Goal: Task Accomplishment & Management: Manage account settings

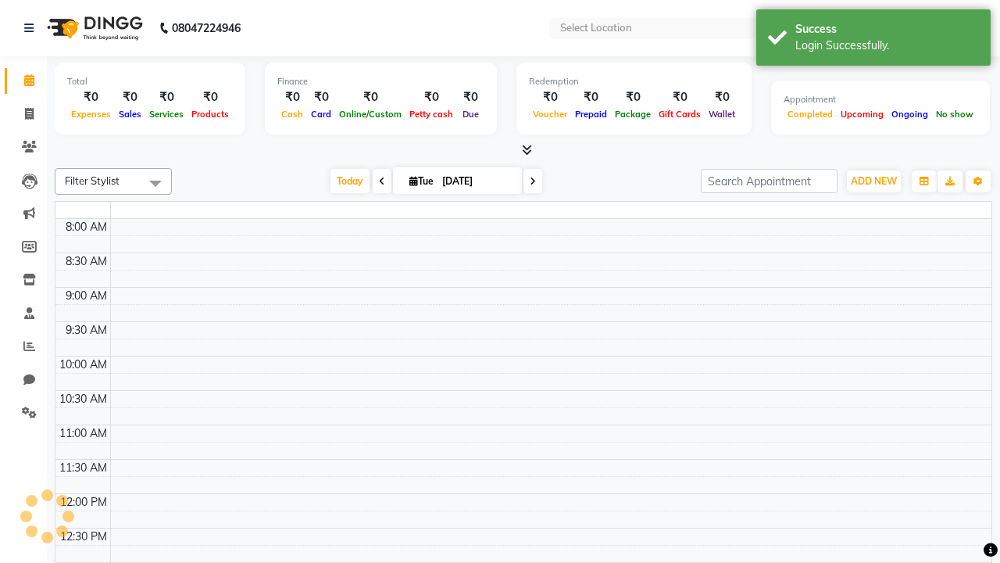
select select "en"
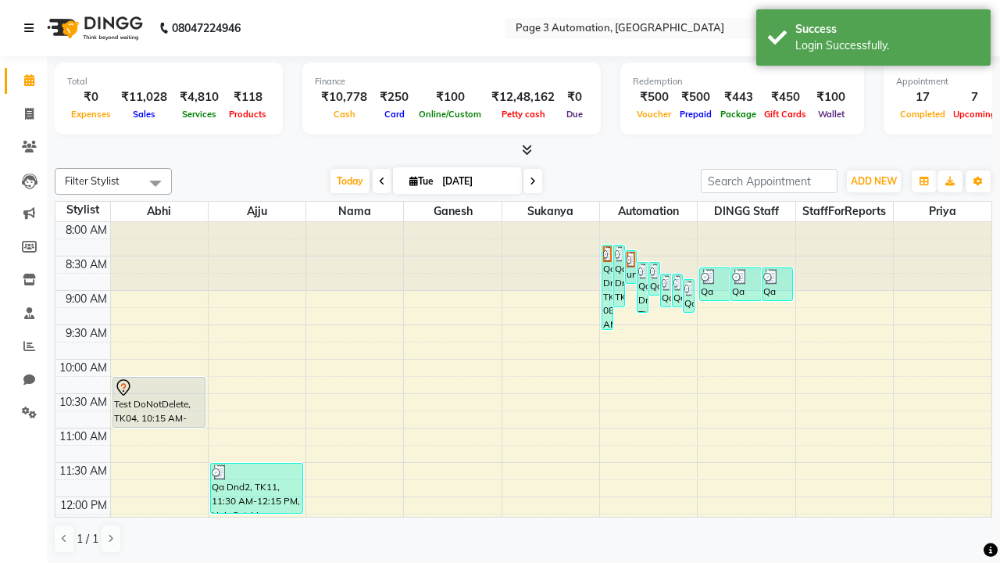
click at [32, 28] on icon at bounding box center [28, 28] width 9 height 11
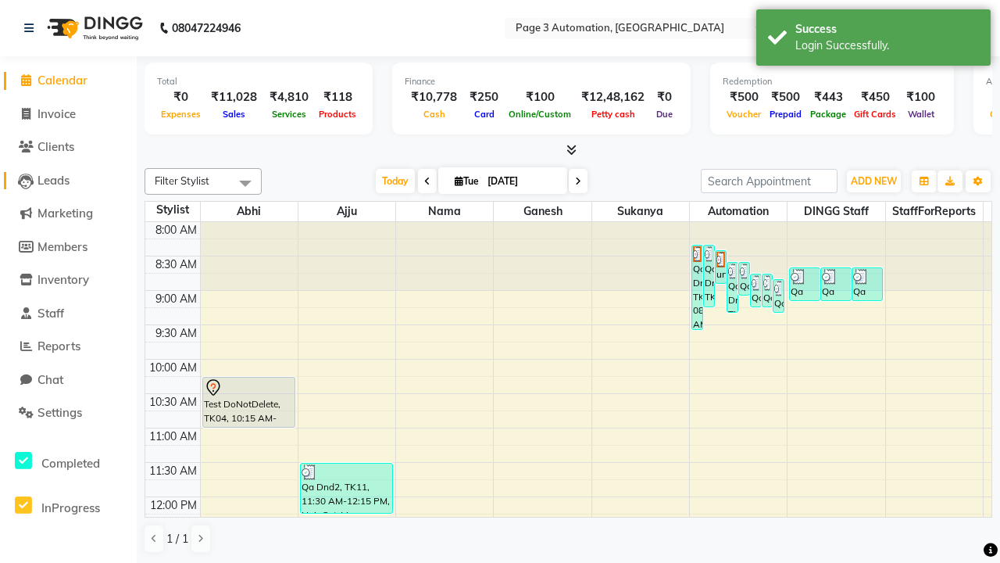
click at [68, 180] on span "Leads" at bounding box center [54, 180] width 32 height 15
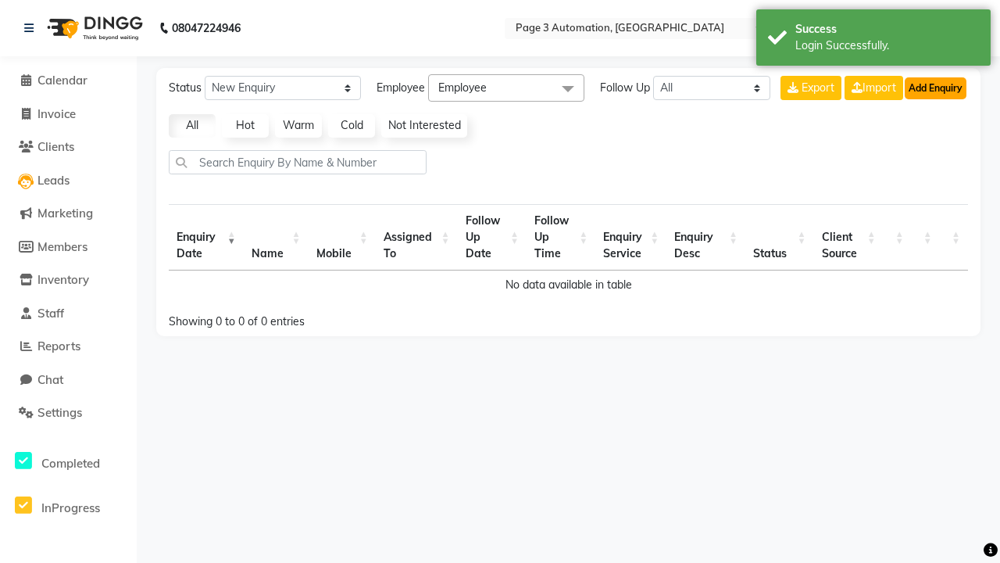
click at [935, 88] on button "Add Enquiry" at bounding box center [936, 88] width 62 height 22
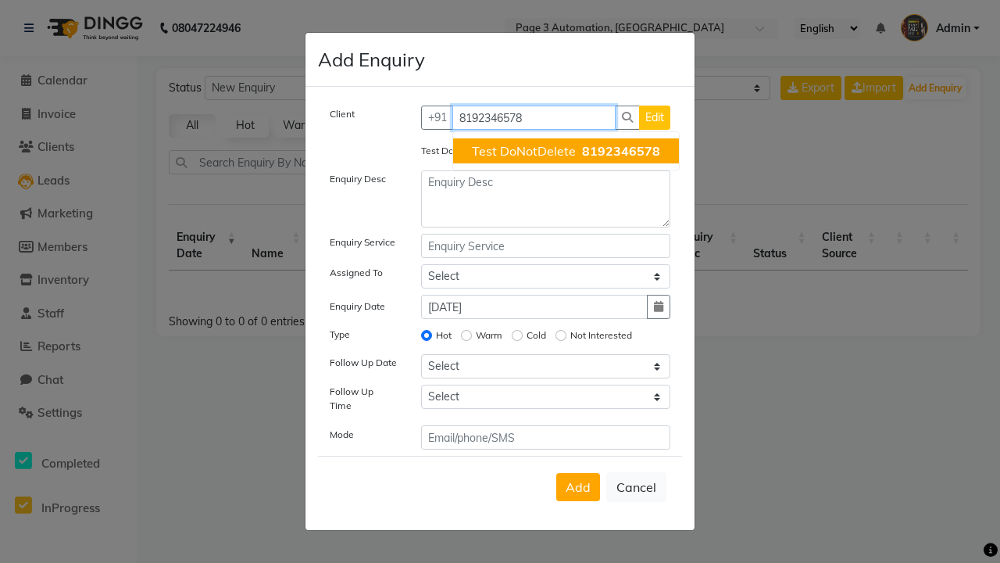
click at [566, 151] on span "Test DoNotDelete" at bounding box center [524, 151] width 104 height 16
type input "8192346578"
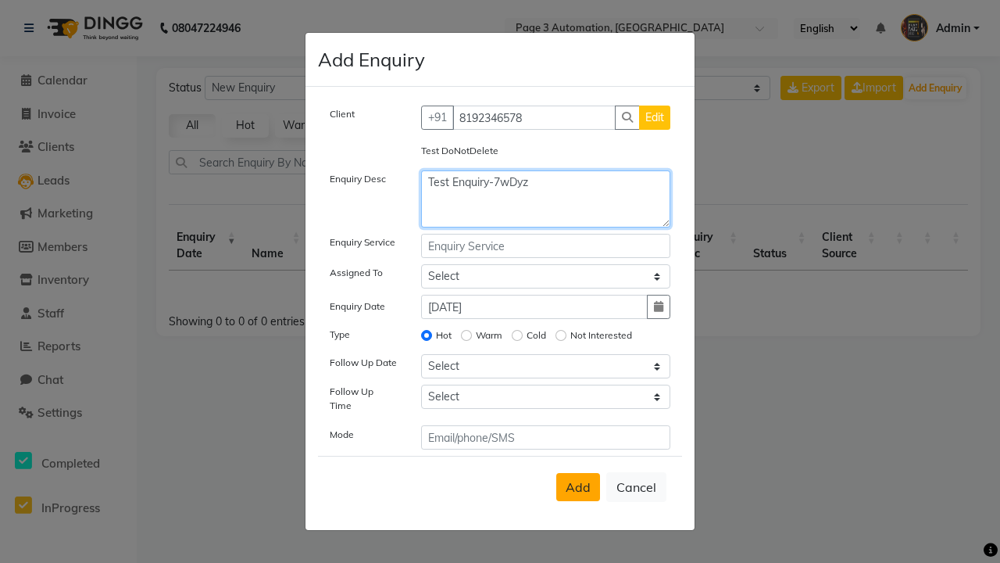
type textarea "Test Enquiry-7wDyz"
click at [578, 487] on span "Add" at bounding box center [578, 487] width 25 height 16
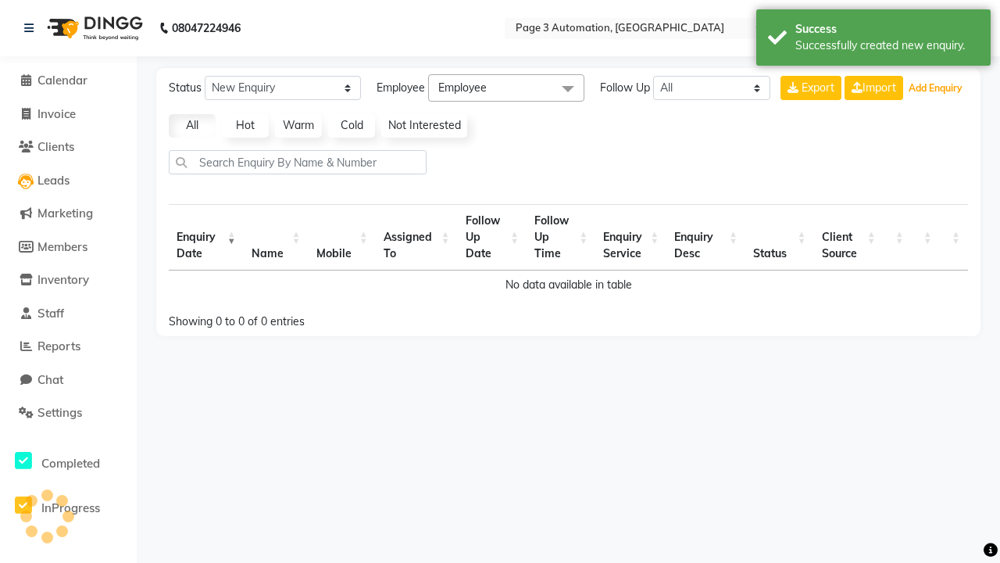
select select "10"
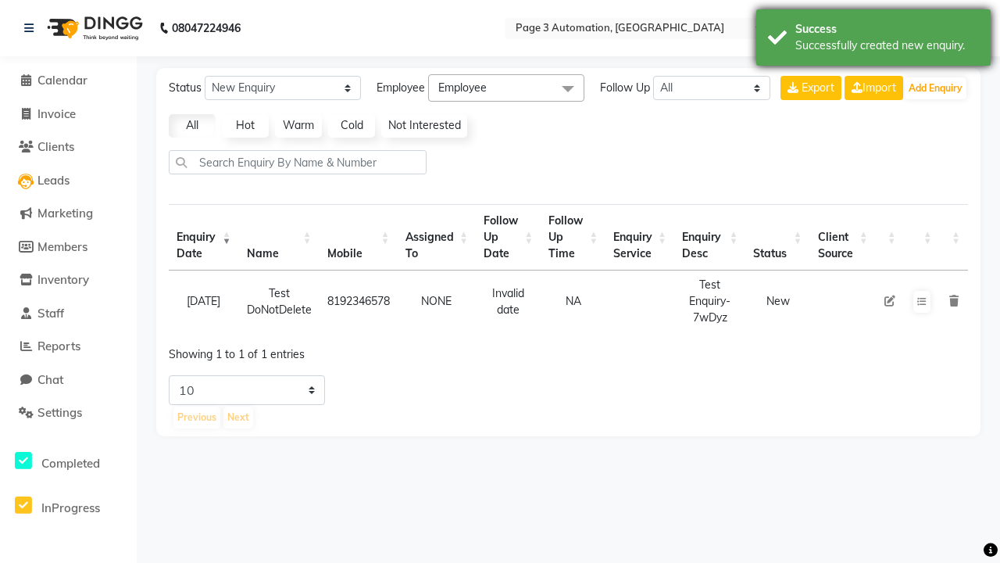
click at [874, 40] on div "Successfully created new enquiry." at bounding box center [888, 46] width 184 height 16
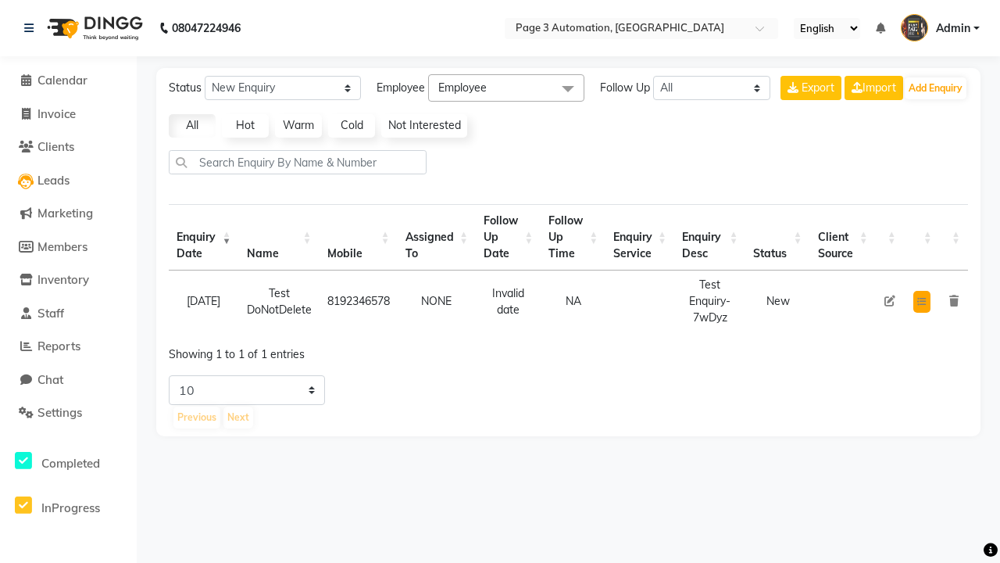
click at [921, 301] on icon at bounding box center [921, 301] width 9 height 9
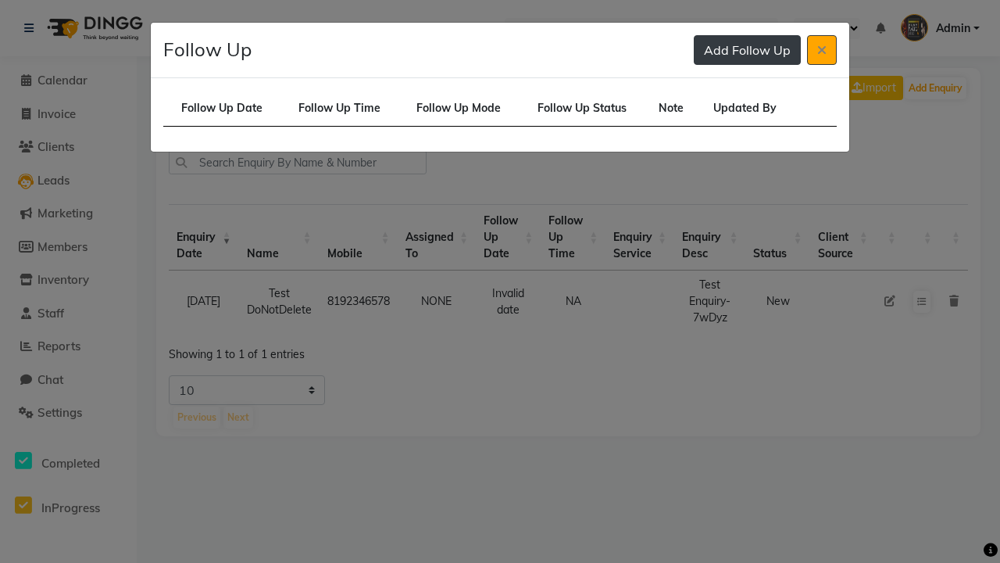
click at [747, 50] on button "Add Follow Up" at bounding box center [747, 50] width 107 height 30
select select "[DATE]"
select select "420"
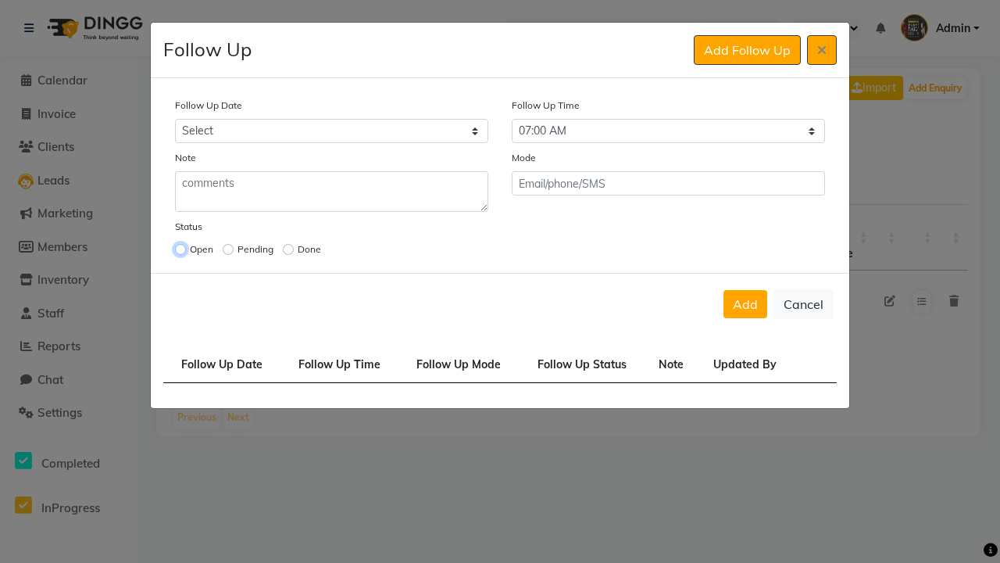
click at [181, 249] on input "radio" at bounding box center [180, 249] width 11 height 11
radio input "true"
click at [745, 304] on button "Add" at bounding box center [746, 304] width 44 height 28
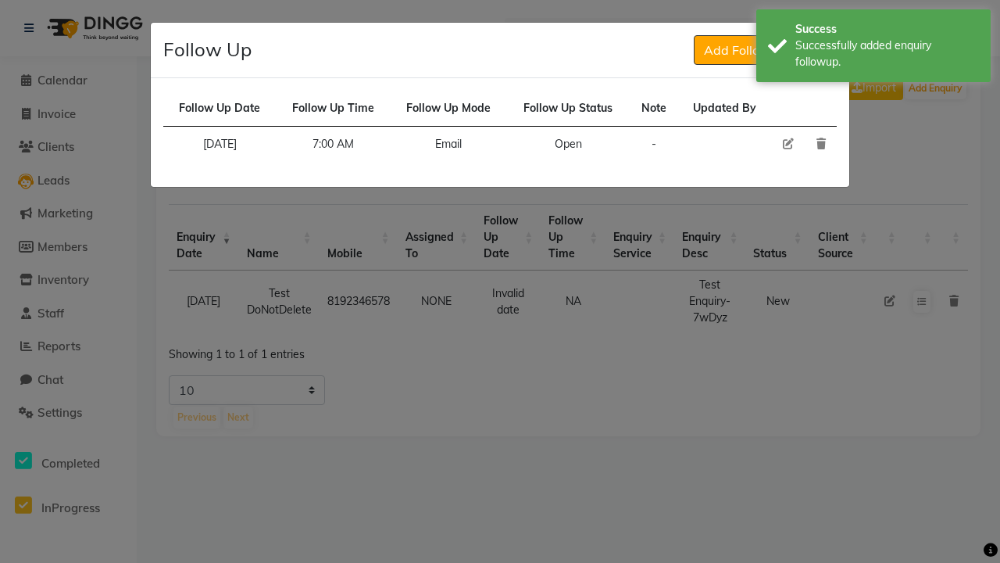
click at [874, 48] on div "Successfully added enquiry followup." at bounding box center [888, 54] width 184 height 33
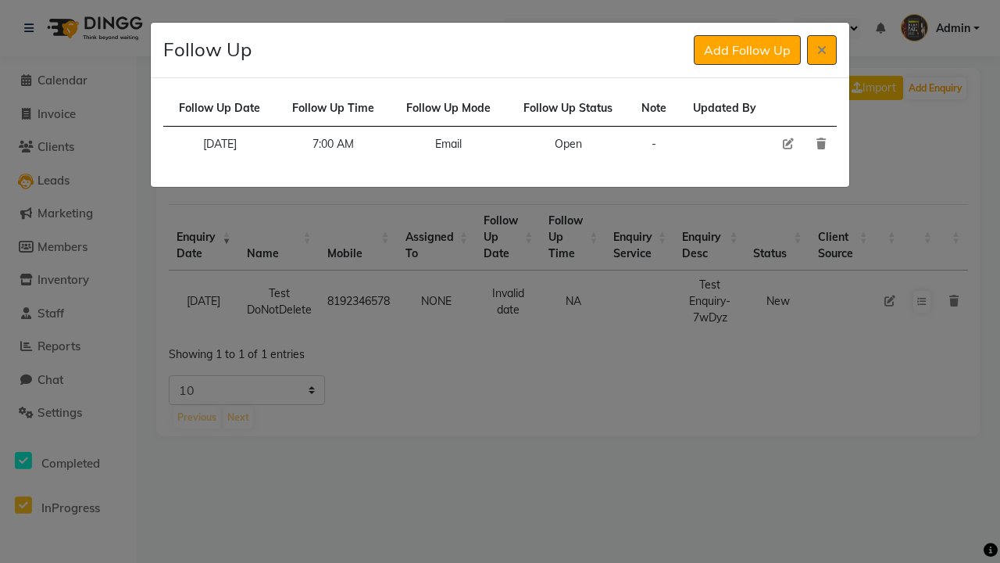
click at [788, 144] on icon at bounding box center [788, 143] width 11 height 11
select select "[DATE]"
select select "420"
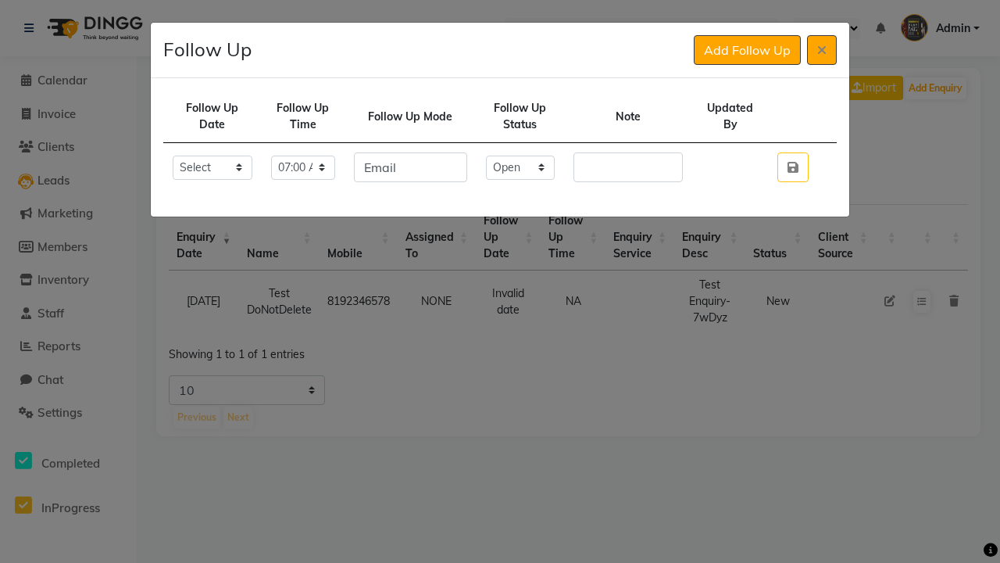
select select "Done"
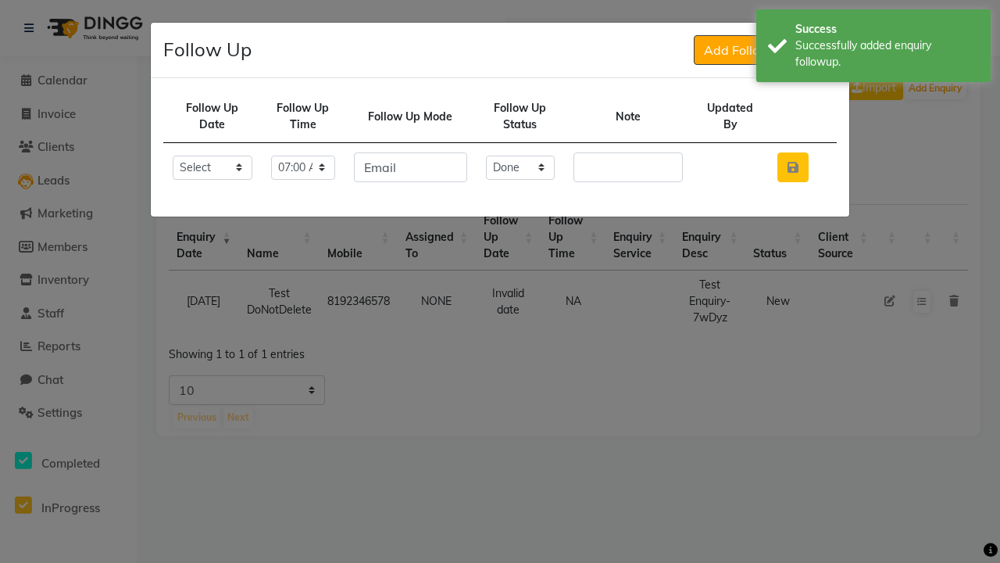
click at [792, 167] on icon "button" at bounding box center [793, 167] width 11 height 13
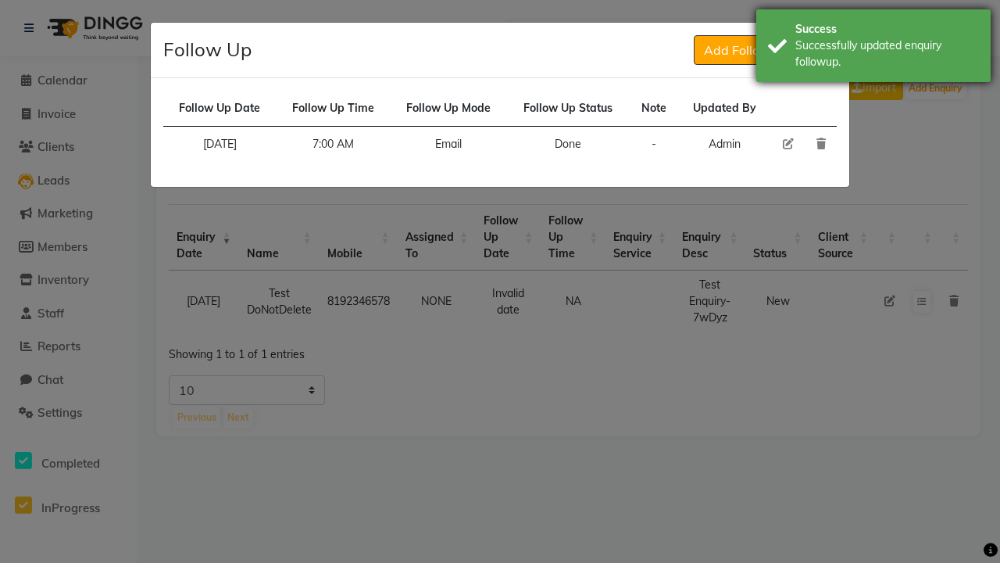
click at [874, 48] on div "Successfully updated enquiry followup." at bounding box center [888, 54] width 184 height 33
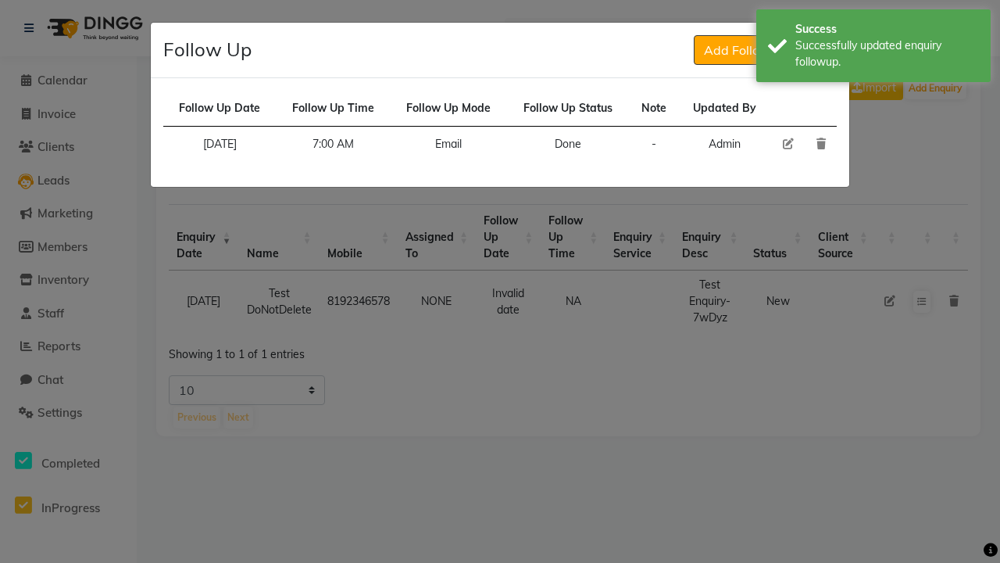
click at [822, 50] on icon at bounding box center [821, 50] width 9 height 13
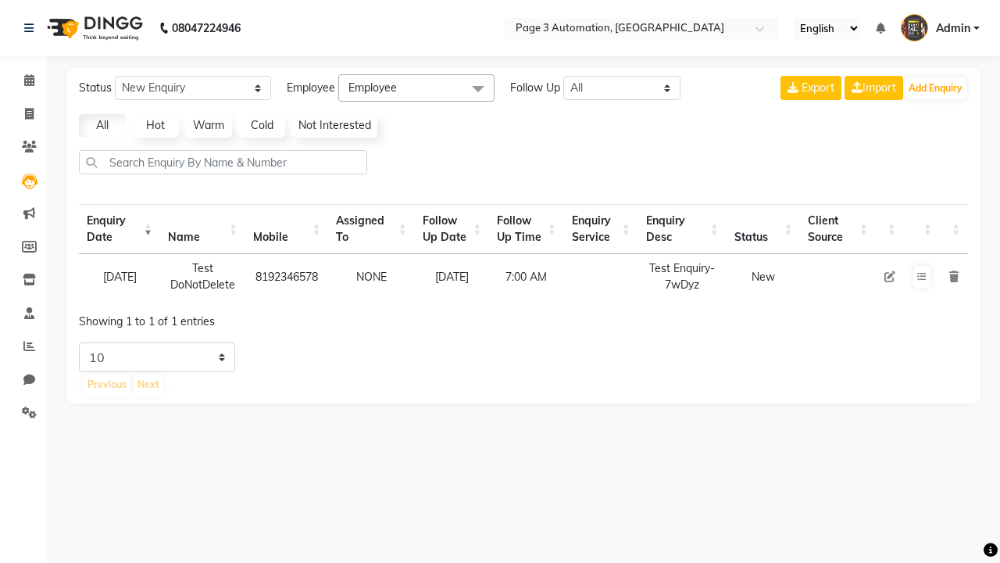
select select "10"
click at [921, 277] on icon at bounding box center [921, 276] width 9 height 9
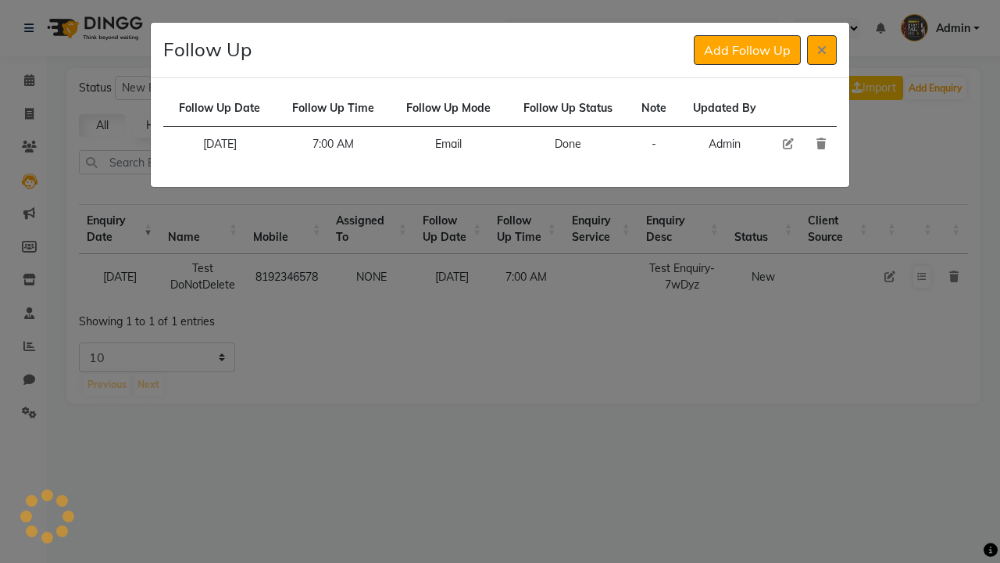
click at [821, 144] on icon at bounding box center [821, 143] width 9 height 11
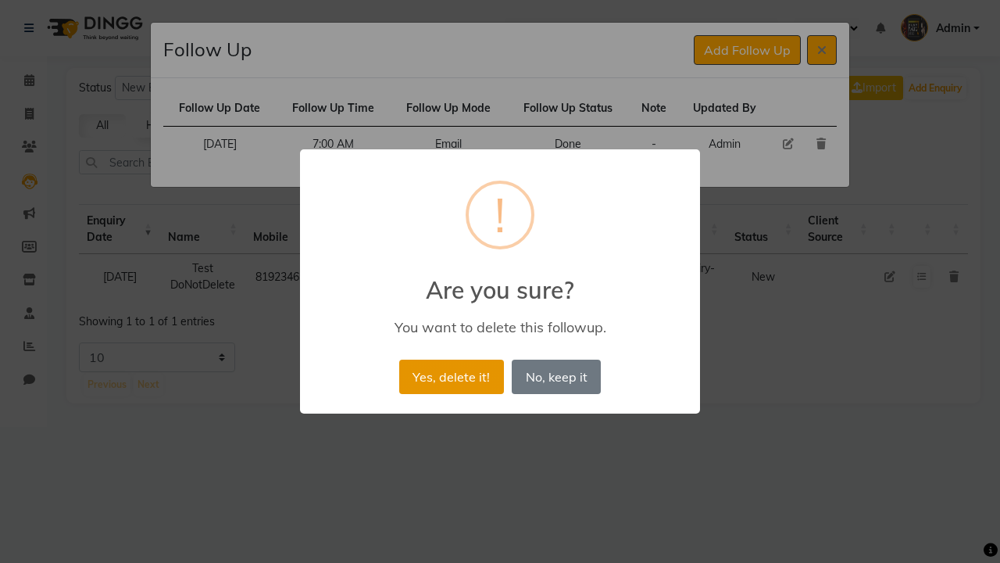
click at [451, 376] on button "Yes, delete it!" at bounding box center [451, 376] width 105 height 34
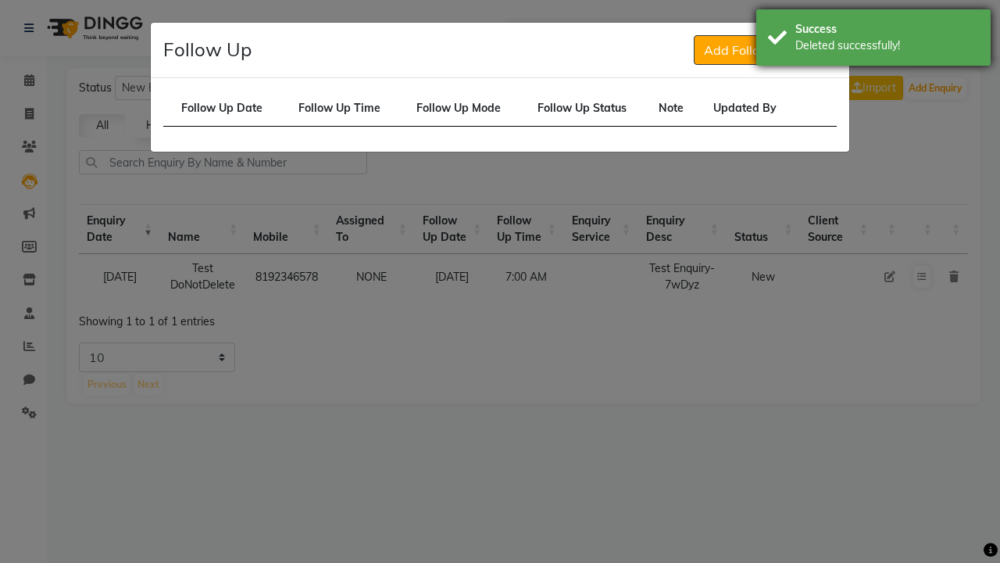
click at [874, 40] on div "Deleted successfully!" at bounding box center [888, 46] width 184 height 16
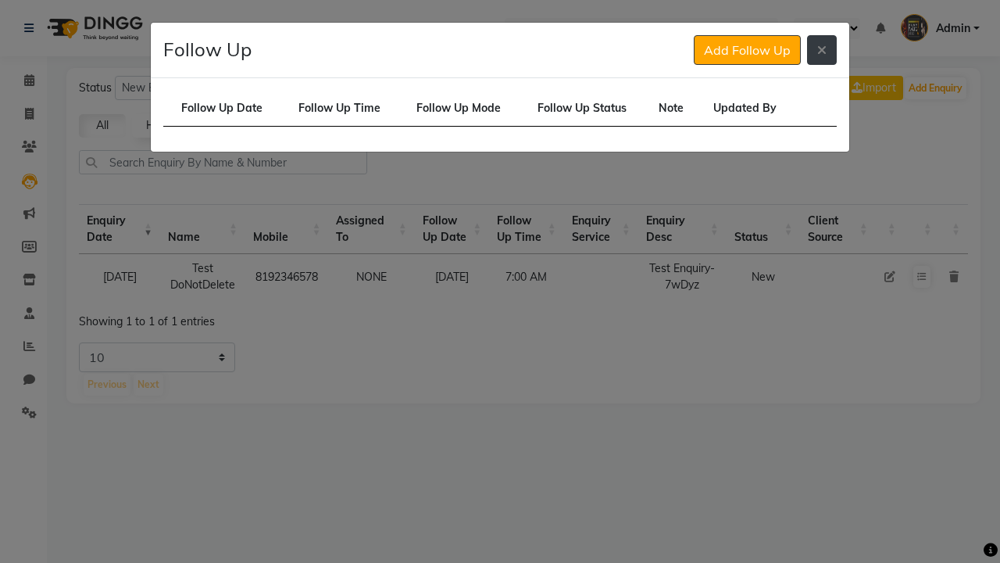
click at [822, 50] on icon at bounding box center [821, 50] width 9 height 13
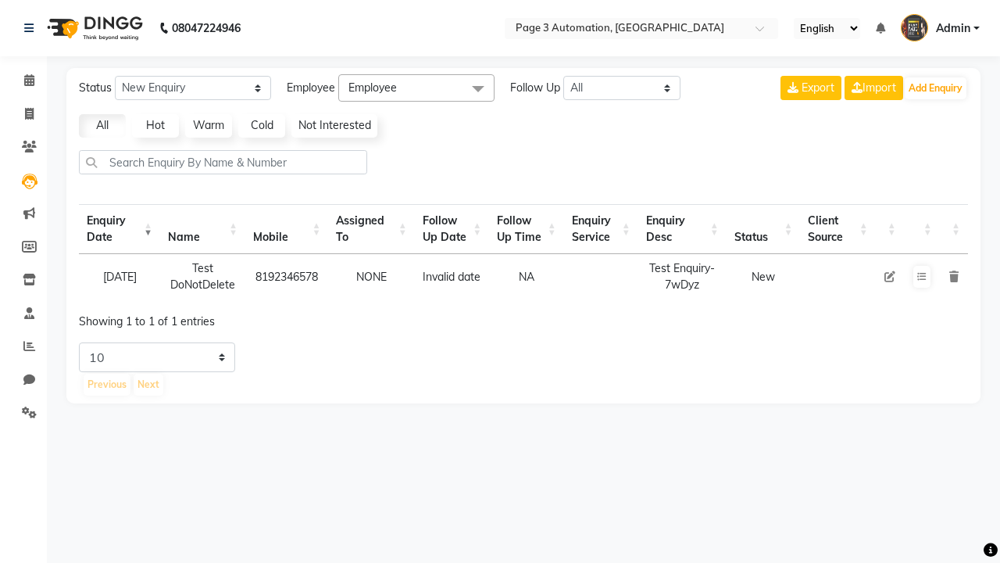
select select "10"
click at [953, 276] on icon at bounding box center [953, 276] width 9 height 11
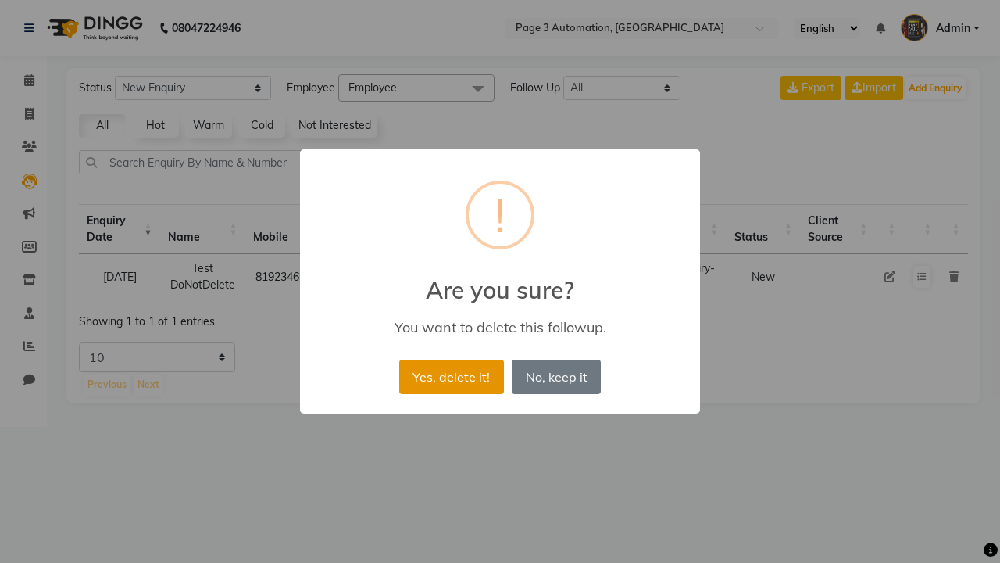
click at [451, 376] on button "Yes, delete it!" at bounding box center [451, 376] width 105 height 34
